Goal: Information Seeking & Learning: Learn about a topic

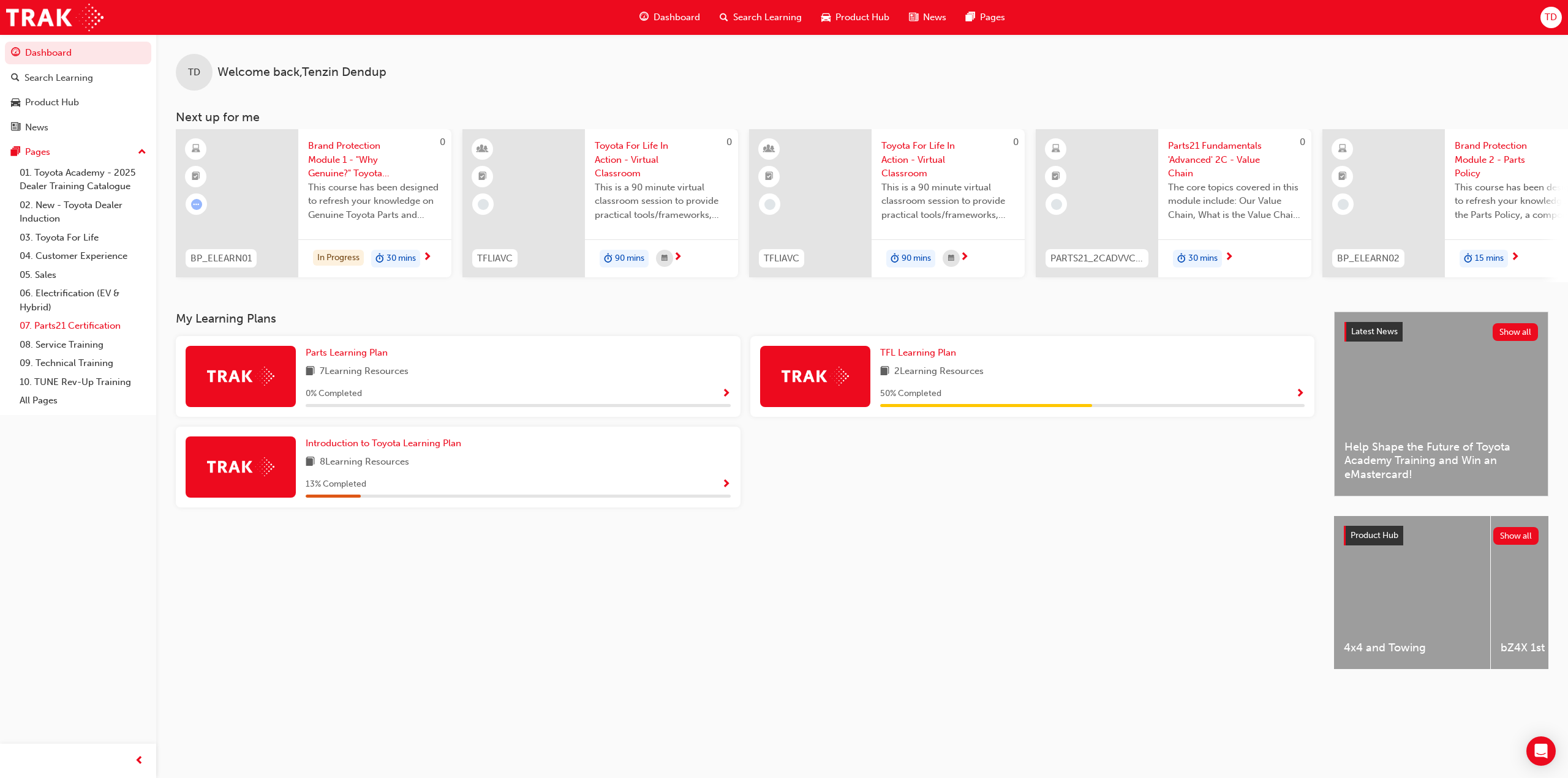
click at [89, 330] on link "07. Parts21 Certification" at bounding box center [83, 326] width 136 height 19
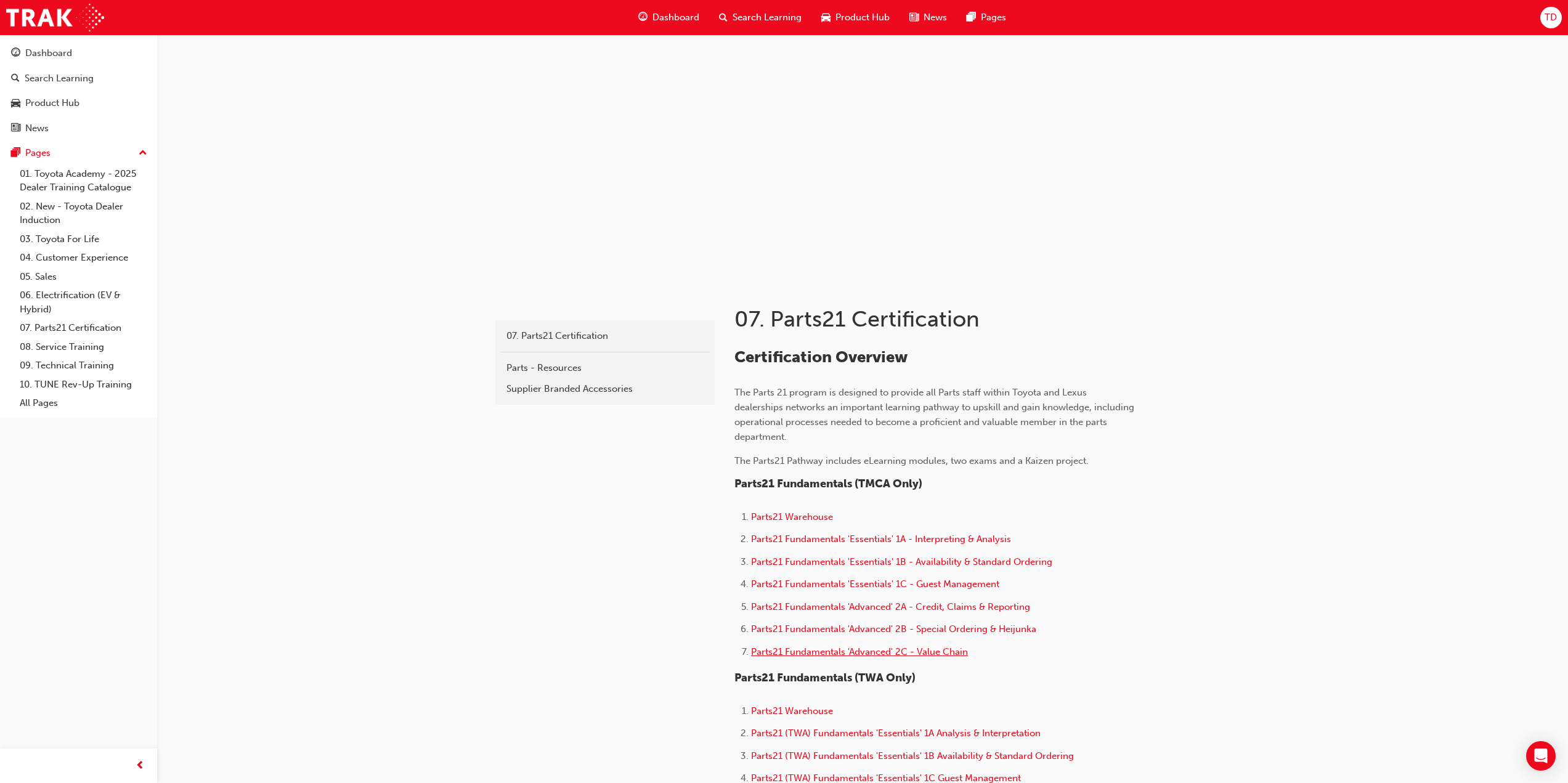
click at [929, 651] on span "Parts21 Fundamentals 'Advanced' 2C - Value Chain" at bounding box center [859, 652] width 217 height 11
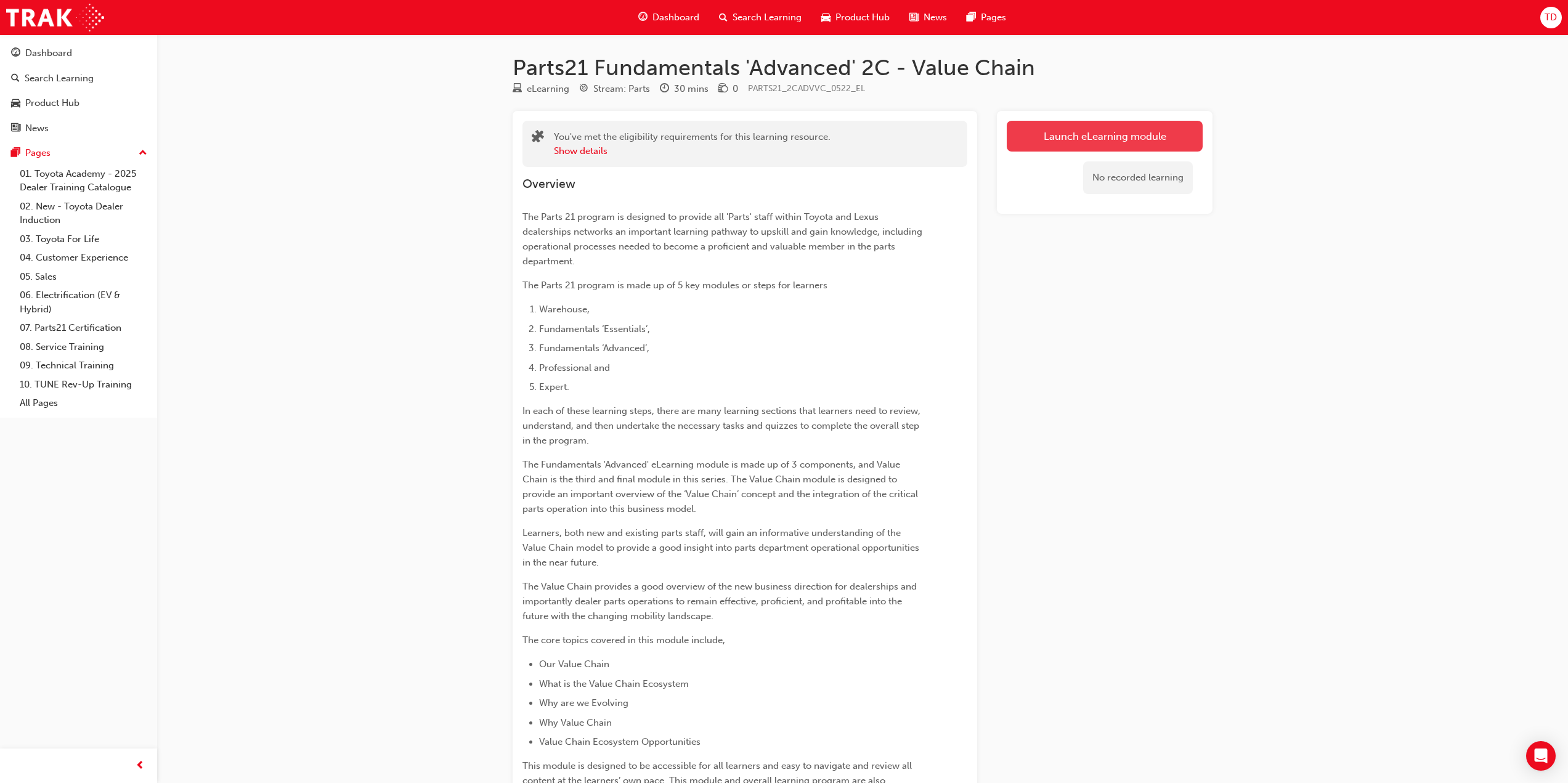
click at [1071, 132] on link "Launch eLearning module" at bounding box center [1104, 136] width 196 height 31
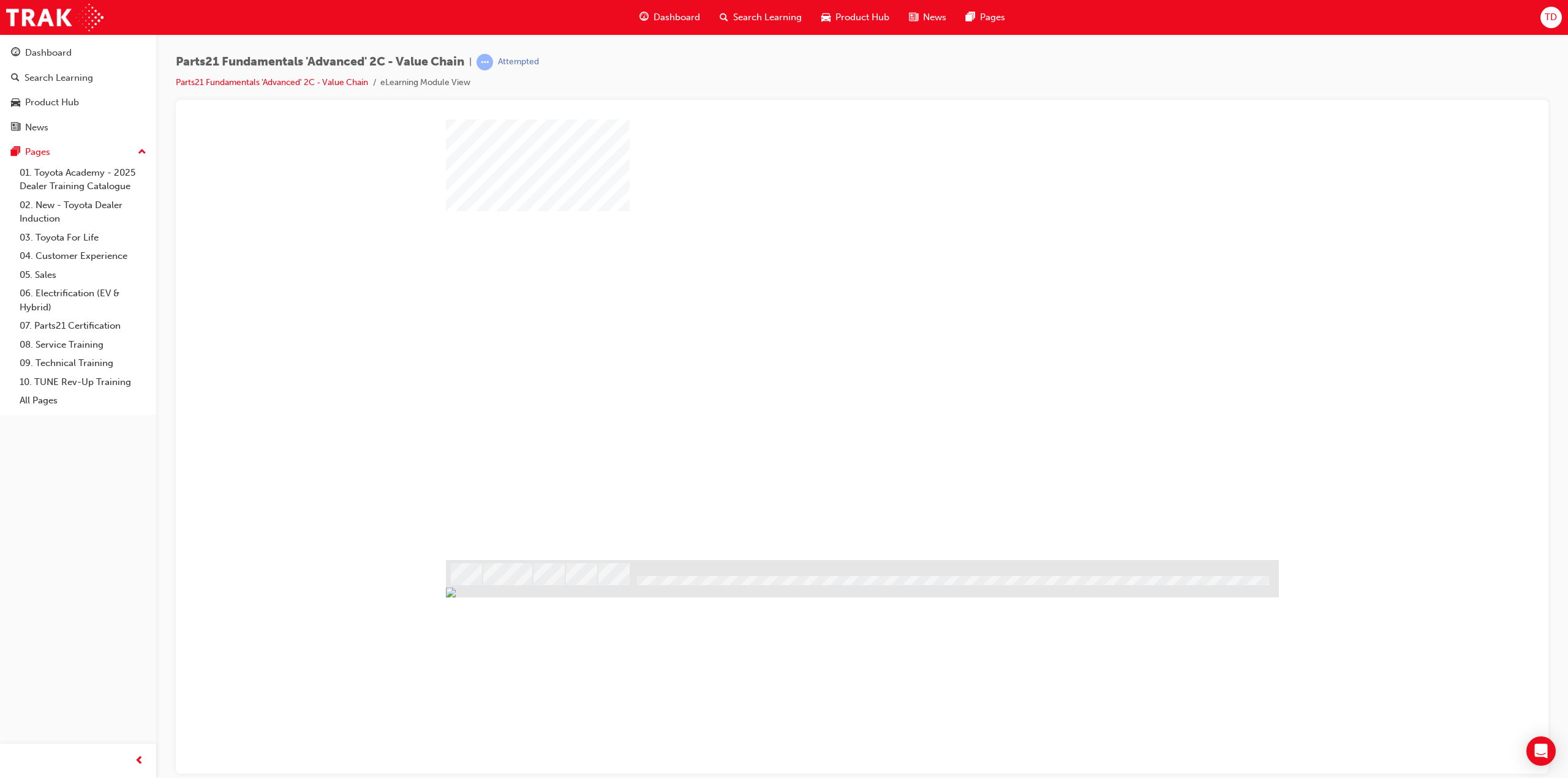
click at [827, 304] on div "play" at bounding box center [827, 304] width 0 height 0
type input "tenzin dendup"
